Goal: Task Accomplishment & Management: Use online tool/utility

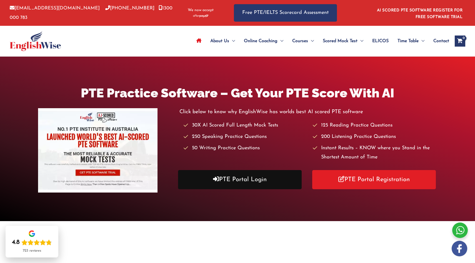
click at [226, 174] on link "PTE Portal Login" at bounding box center [240, 179] width 124 height 19
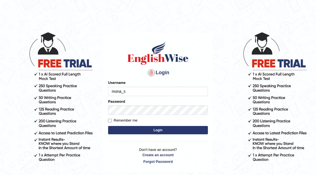
type input "mona_s"
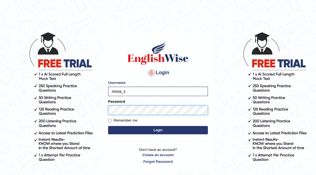
click at [108, 126] on button "Login" at bounding box center [158, 130] width 100 height 8
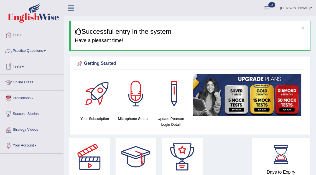
click at [37, 53] on link "Practice Questions" at bounding box center [31, 50] width 63 height 14
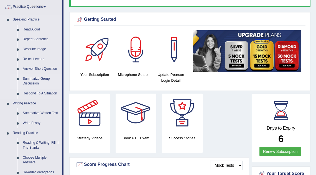
scroll to position [44, 0]
